Goal: Task Accomplishment & Management: Complete application form

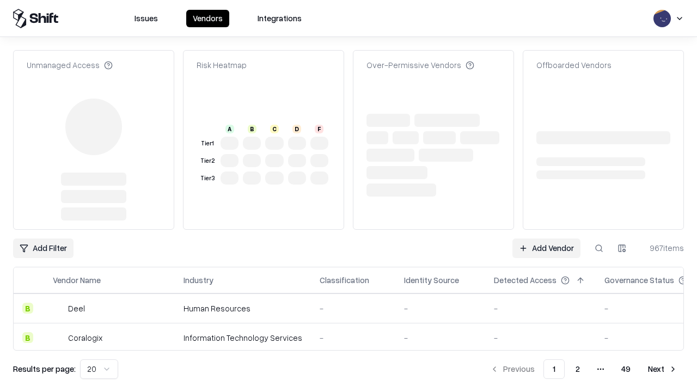
click at [546, 238] on link "Add Vendor" at bounding box center [546, 248] width 68 height 20
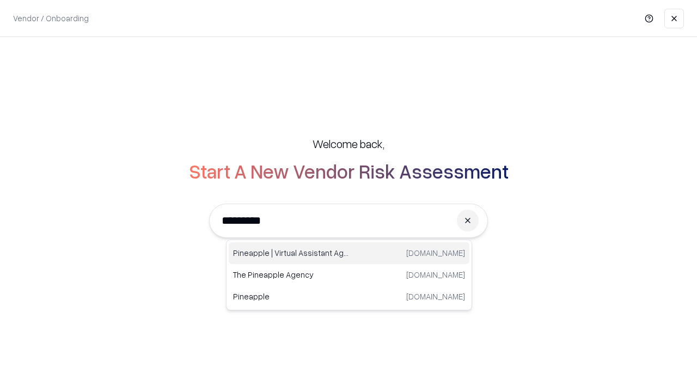
click at [349, 253] on div "Pineapple | Virtual Assistant Agency [DOMAIN_NAME]" at bounding box center [349, 253] width 241 height 22
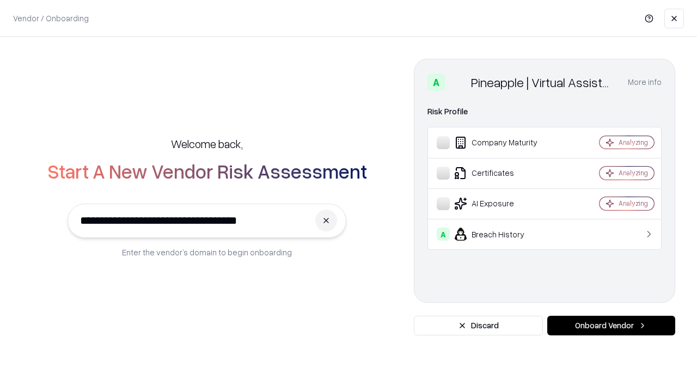
type input "**********"
click at [611, 326] on button "Onboard Vendor" at bounding box center [611, 326] width 128 height 20
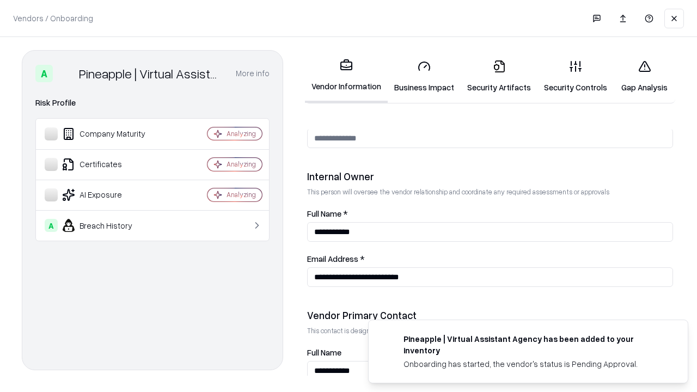
scroll to position [564, 0]
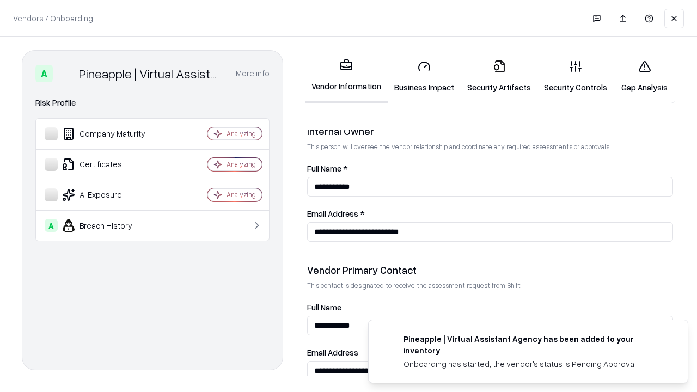
click at [424, 76] on link "Business Impact" at bounding box center [424, 76] width 73 height 51
click at [499, 76] on link "Security Artifacts" at bounding box center [499, 76] width 77 height 51
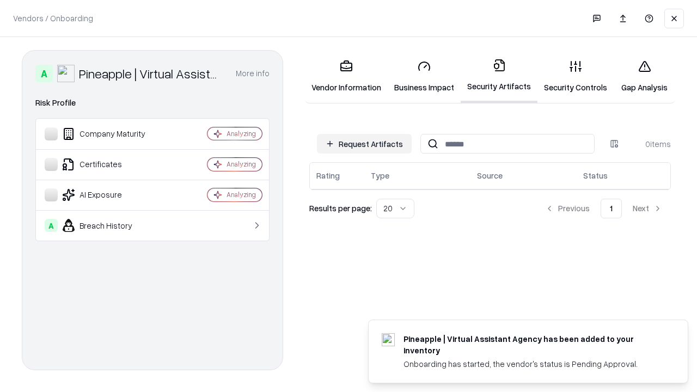
click at [364, 144] on button "Request Artifacts" at bounding box center [364, 144] width 95 height 20
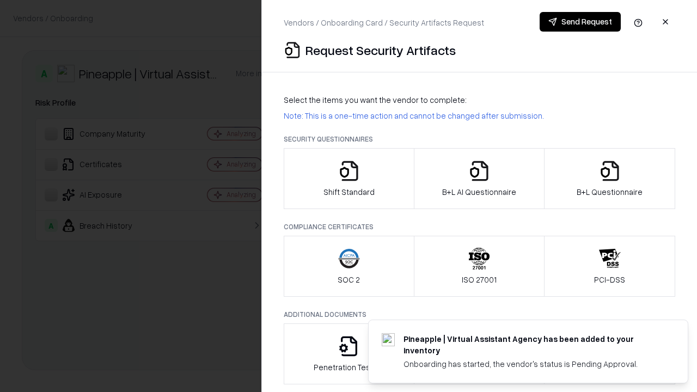
click at [348, 179] on icon "button" at bounding box center [349, 171] width 22 height 22
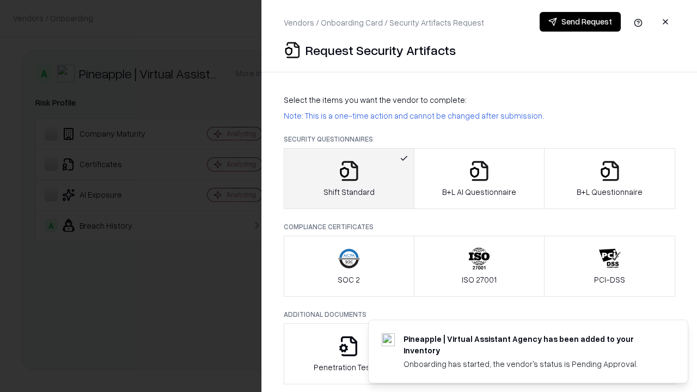
click at [580, 22] on button "Send Request" at bounding box center [580, 22] width 81 height 20
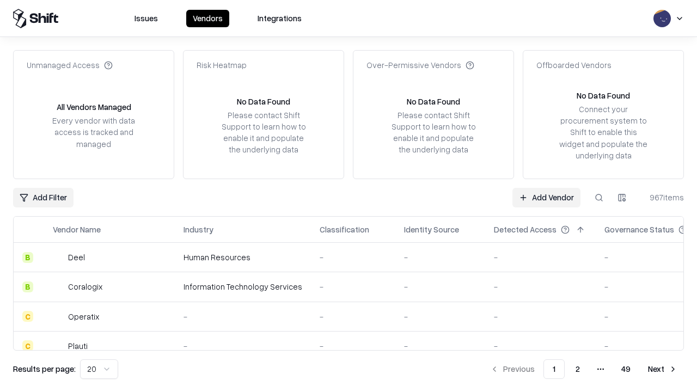
click at [599, 197] on button at bounding box center [599, 198] width 20 height 20
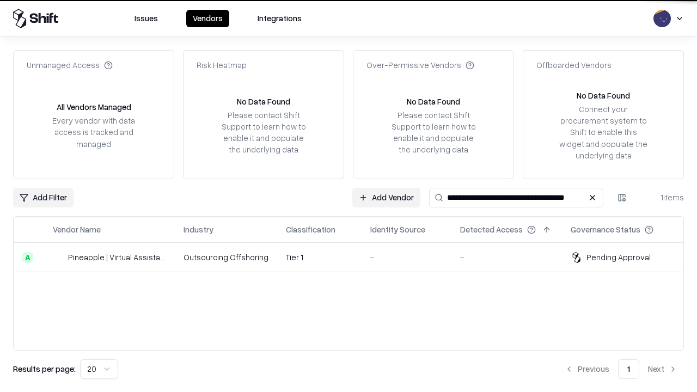
type input "**********"
click at [355, 257] on td "Tier 1" at bounding box center [319, 257] width 84 height 29
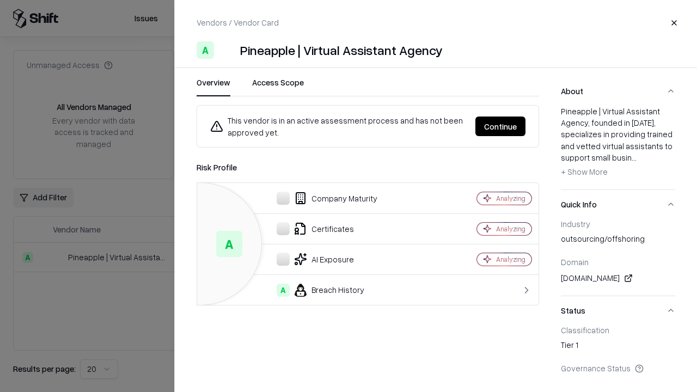
click at [500, 126] on button "Continue" at bounding box center [500, 127] width 50 height 20
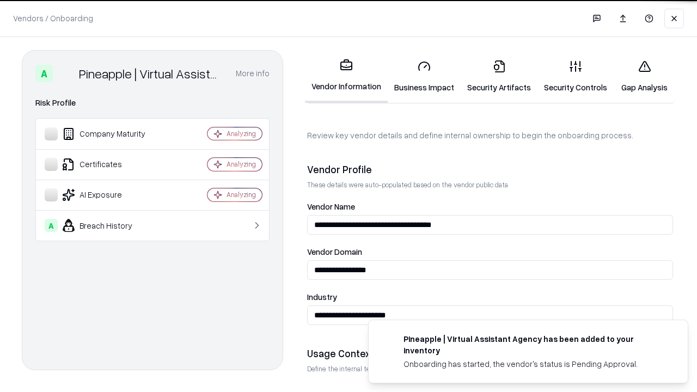
click at [499, 76] on link "Security Artifacts" at bounding box center [499, 76] width 77 height 51
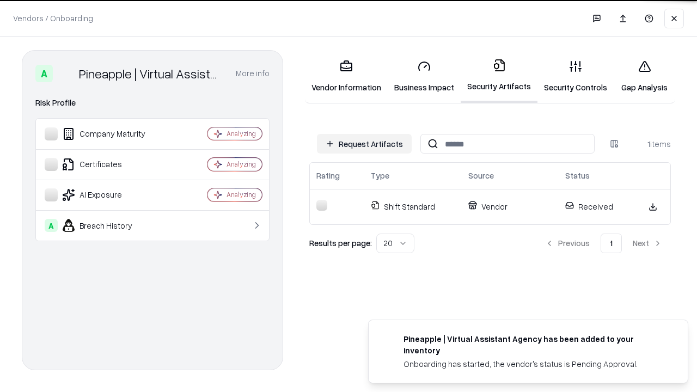
click at [575, 76] on link "Security Controls" at bounding box center [575, 76] width 76 height 51
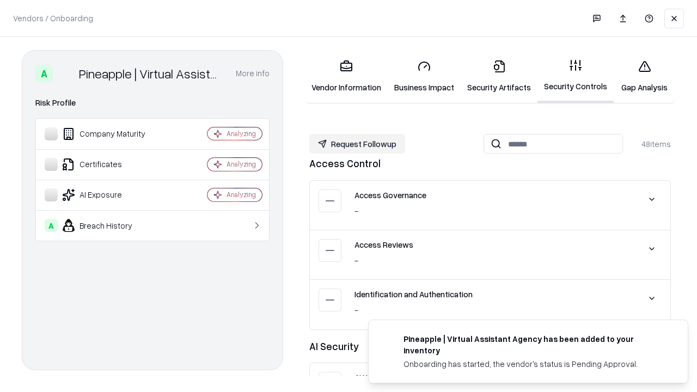
click at [357, 144] on button "Request Followup" at bounding box center [357, 144] width 96 height 20
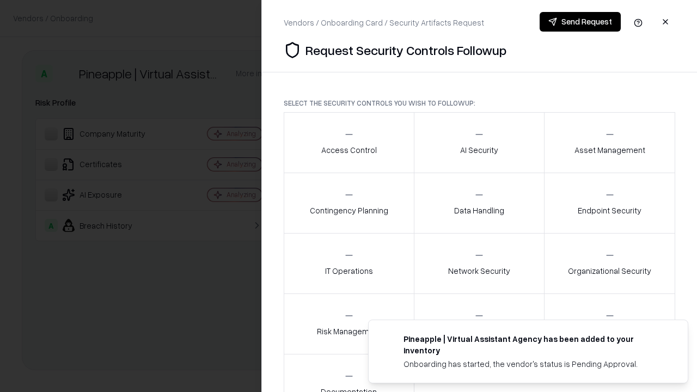
click at [348, 143] on div "Access Control" at bounding box center [349, 142] width 56 height 27
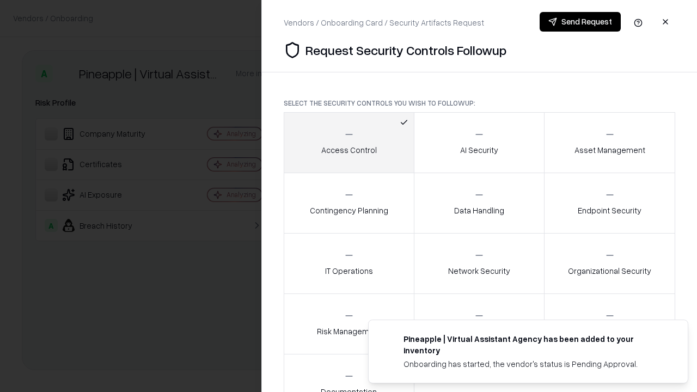
click at [580, 22] on button "Send Request" at bounding box center [580, 22] width 81 height 20
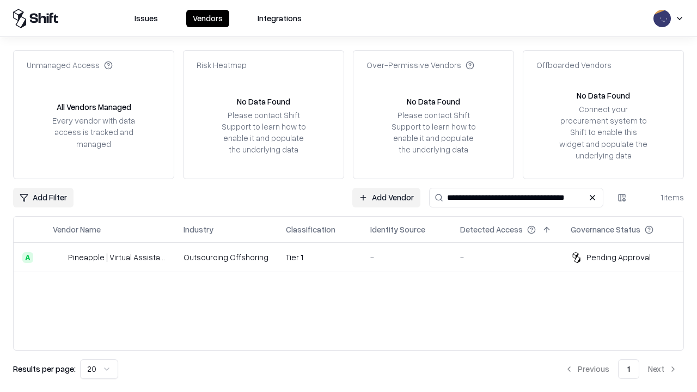
type input "**********"
click at [355, 257] on td "Tier 1" at bounding box center [319, 257] width 84 height 29
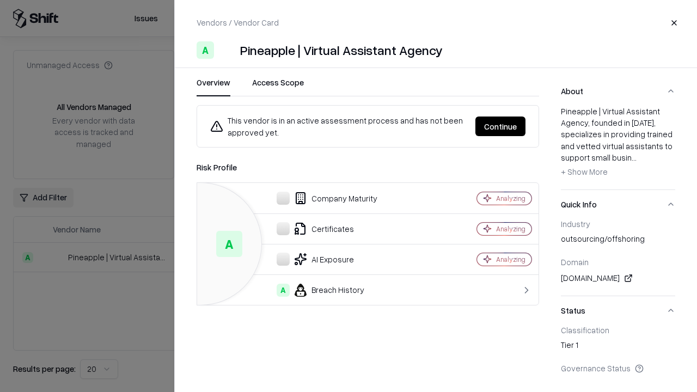
click at [500, 126] on button "Continue" at bounding box center [500, 127] width 50 height 20
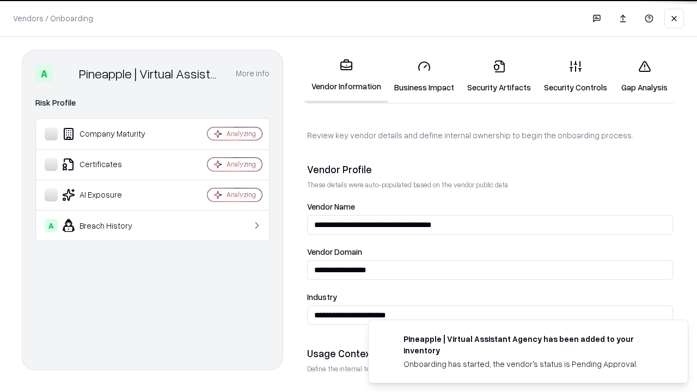
click at [644, 76] on link "Gap Analysis" at bounding box center [645, 76] width 62 height 51
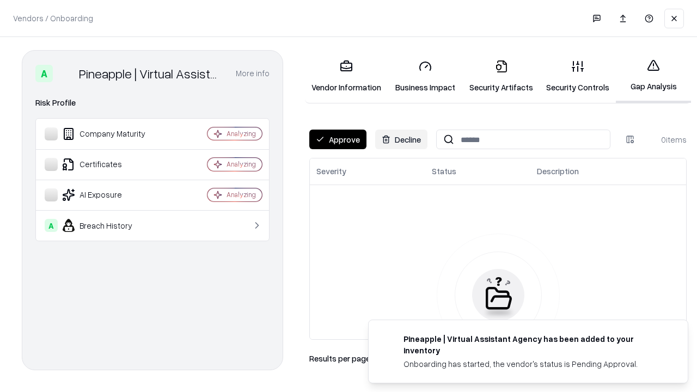
click at [338, 139] on button "Approve" at bounding box center [337, 140] width 57 height 20
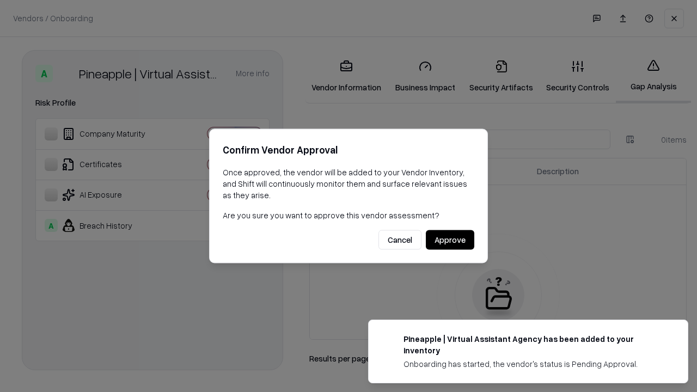
click at [450, 240] on button "Approve" at bounding box center [450, 240] width 48 height 20
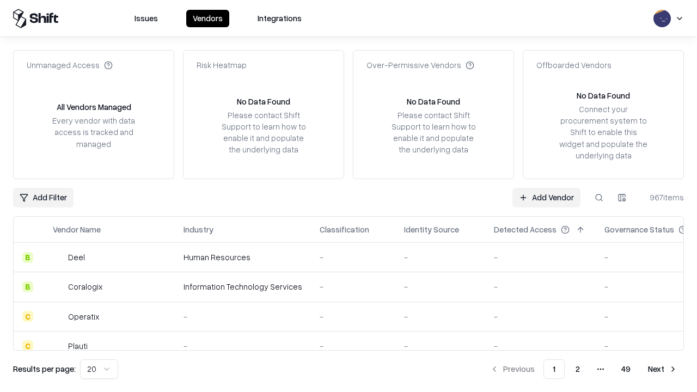
type input "**********"
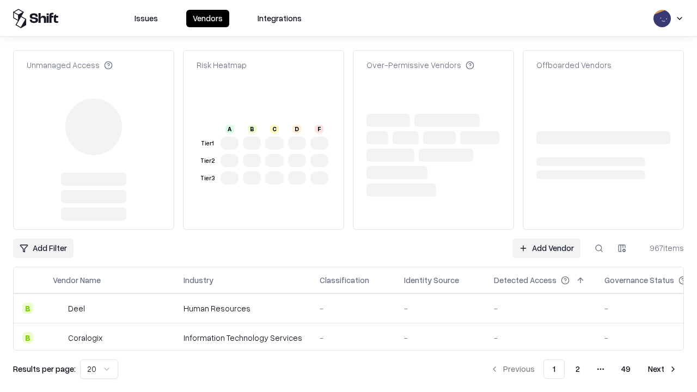
click at [546, 238] on link "Add Vendor" at bounding box center [546, 248] width 68 height 20
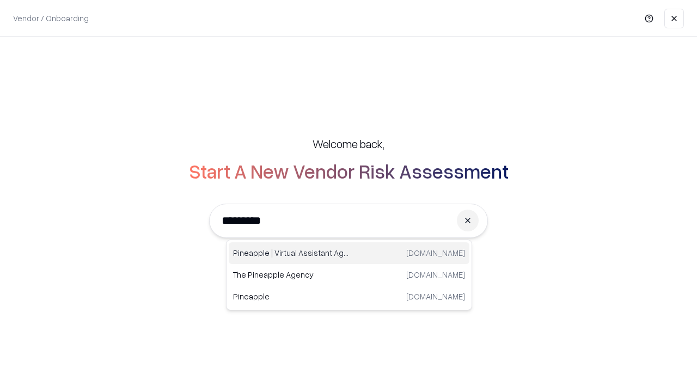
click at [349, 253] on div "Pineapple | Virtual Assistant Agency [DOMAIN_NAME]" at bounding box center [349, 253] width 241 height 22
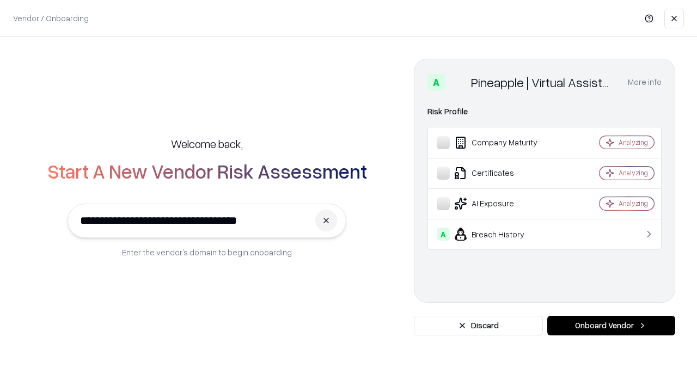
type input "**********"
click at [611, 326] on button "Onboard Vendor" at bounding box center [611, 326] width 128 height 20
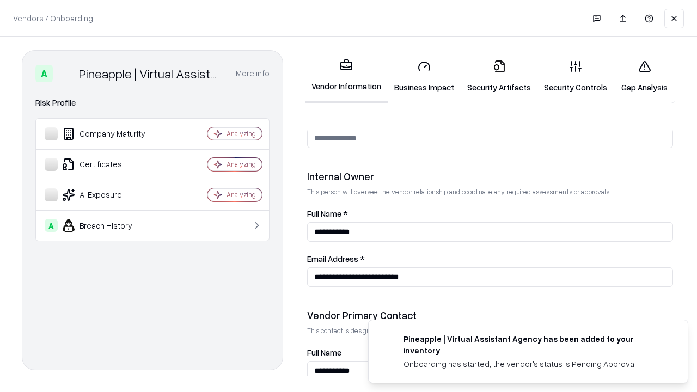
scroll to position [564, 0]
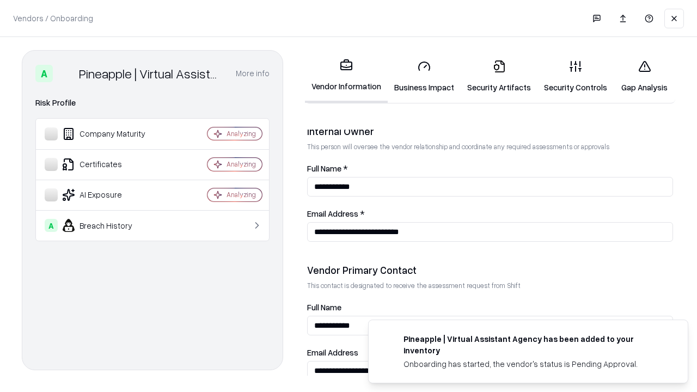
click at [644, 76] on link "Gap Analysis" at bounding box center [645, 76] width 62 height 51
